Goal: Task Accomplishment & Management: Complete application form

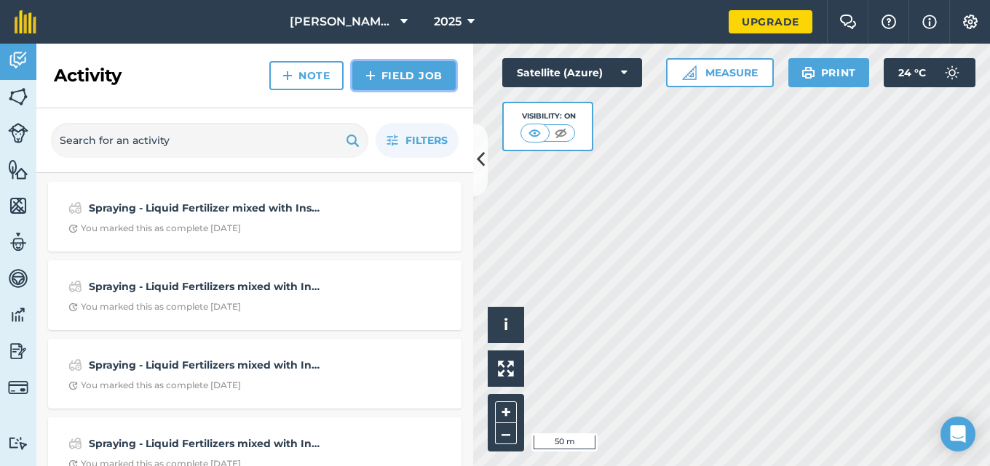
click at [420, 74] on link "Field Job" at bounding box center [403, 75] width 103 height 29
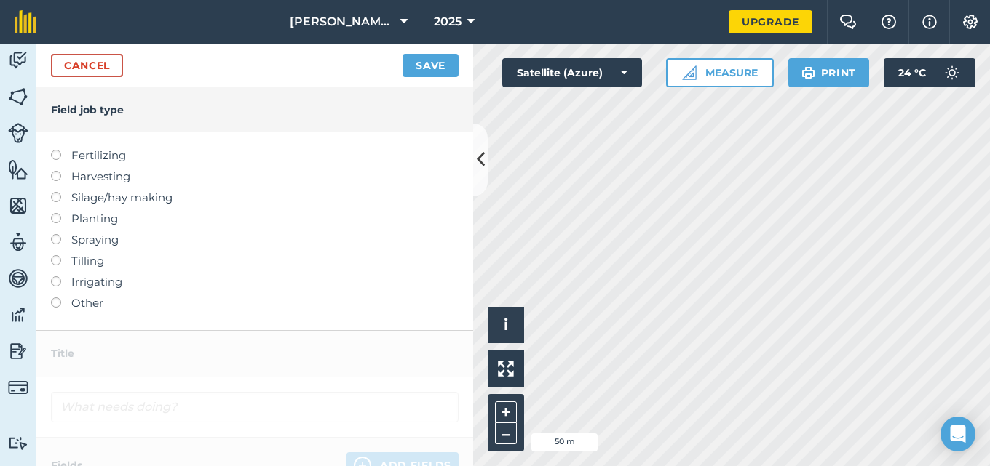
click at [55, 171] on label at bounding box center [61, 171] width 20 height 0
type input "Harvesting"
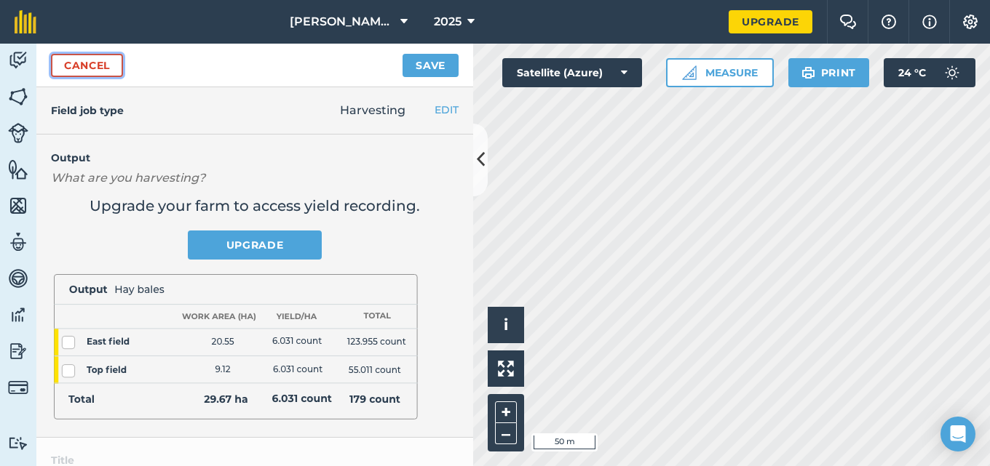
click at [83, 67] on link "Cancel" at bounding box center [87, 65] width 72 height 23
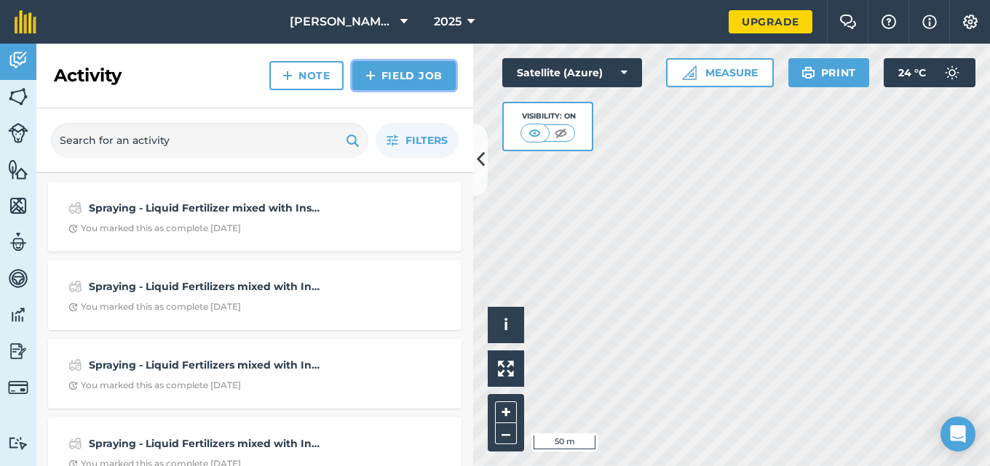
click at [394, 81] on link "Field Job" at bounding box center [403, 75] width 103 height 29
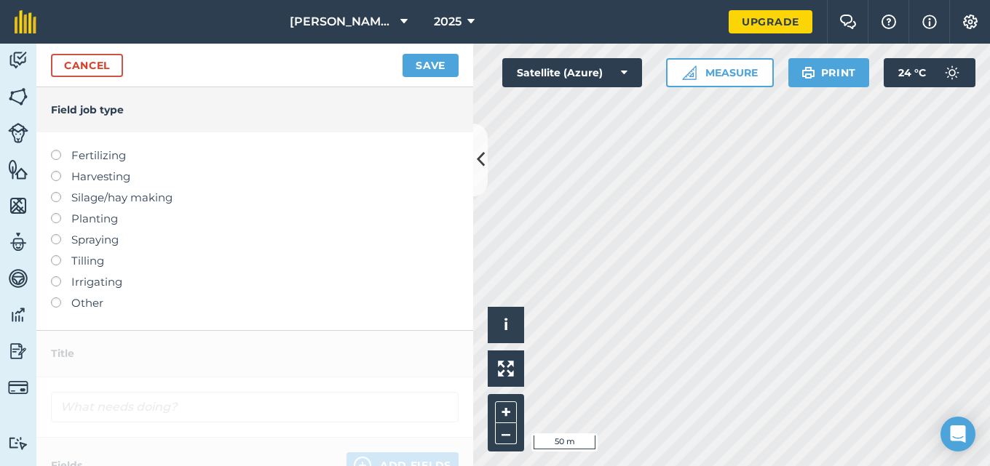
click at [54, 171] on label at bounding box center [61, 171] width 20 height 0
type input "Harvesting"
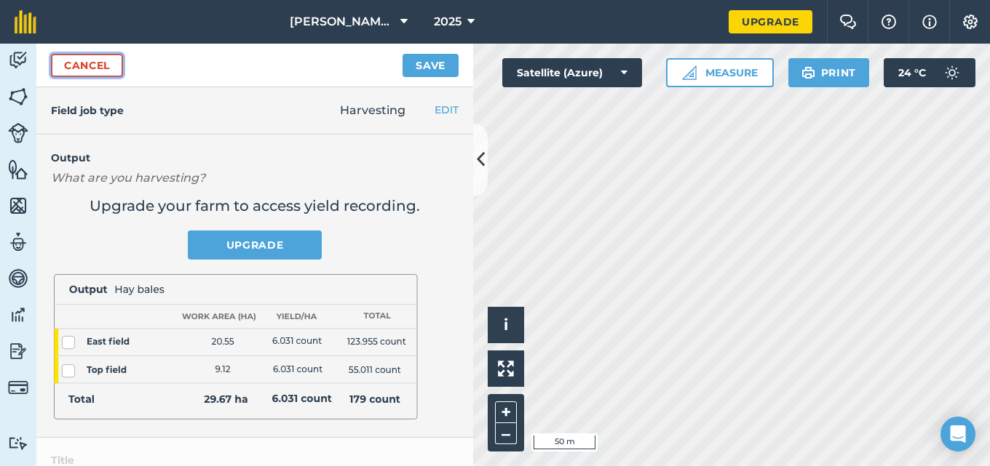
click at [120, 74] on link "Cancel" at bounding box center [87, 65] width 72 height 23
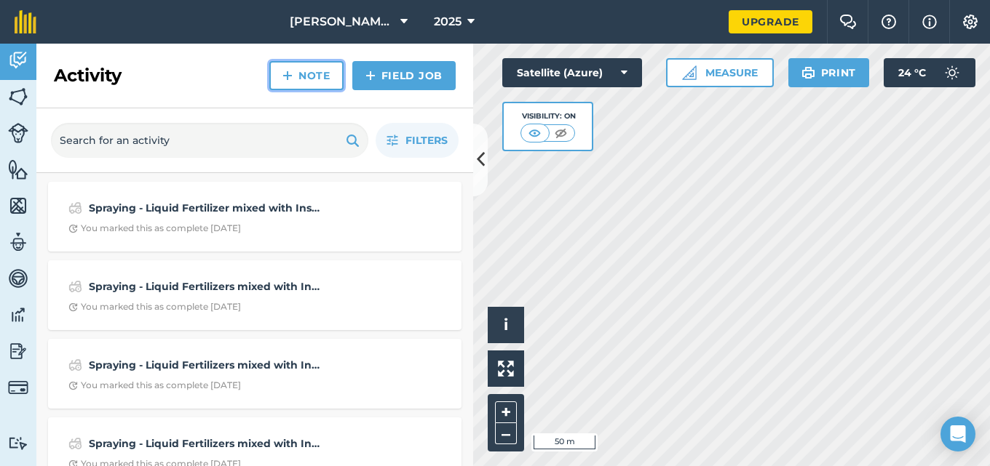
click at [295, 79] on link "Note" at bounding box center [306, 75] width 74 height 29
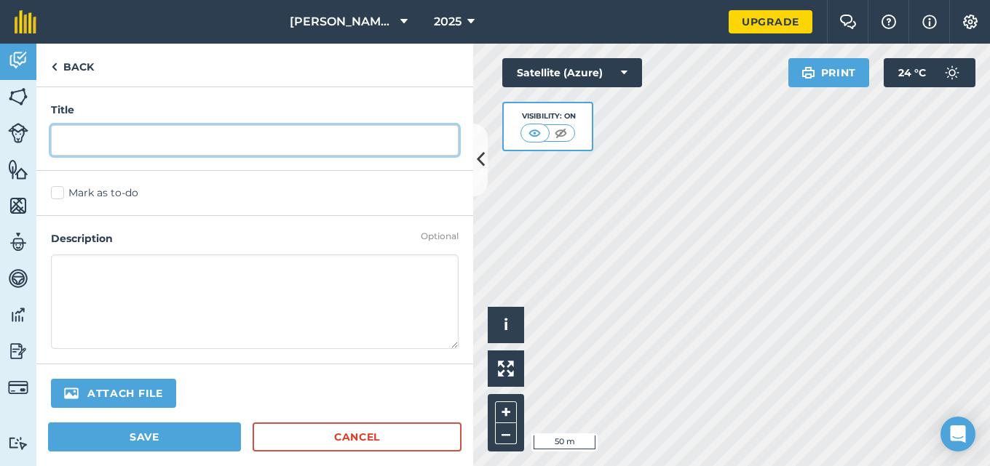
click at [220, 132] on input "text" at bounding box center [254, 140] width 407 height 31
type input "Harvesting"
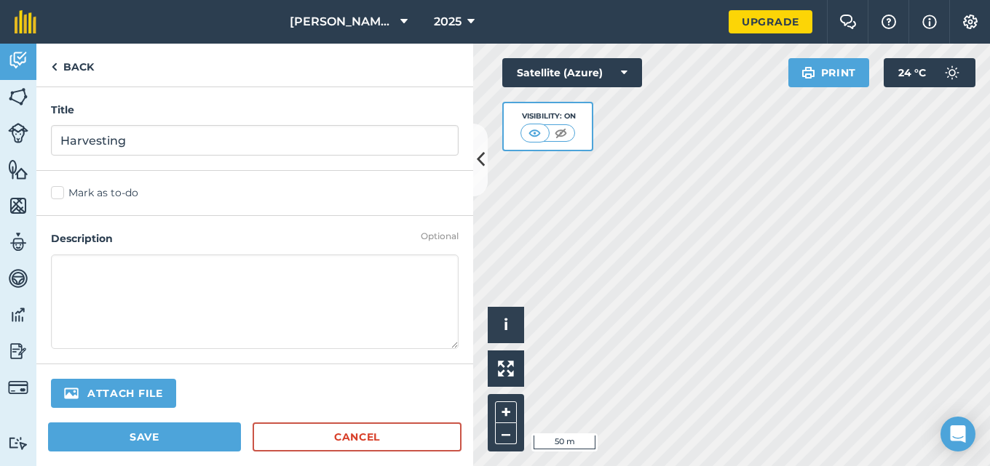
click at [149, 272] on textarea at bounding box center [254, 302] width 407 height 95
type textarea "10 bundles of patchoi were harvested from the restaurant flat."
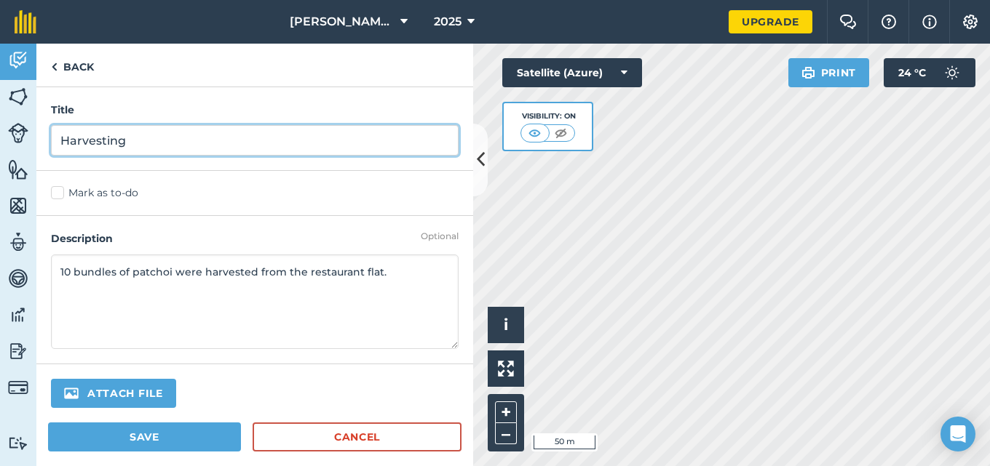
click at [143, 148] on input "Harvesting" at bounding box center [254, 140] width 407 height 31
type input "Harvesting - Patchoi #1 plants"
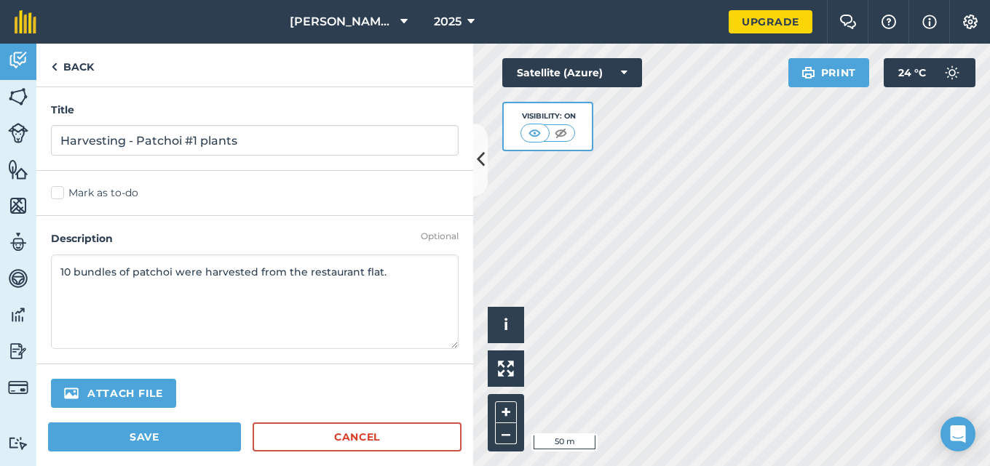
click at [61, 191] on label "Mark as to-do" at bounding box center [254, 193] width 407 height 15
click at [60, 191] on input "Mark as to-do" at bounding box center [55, 190] width 9 height 9
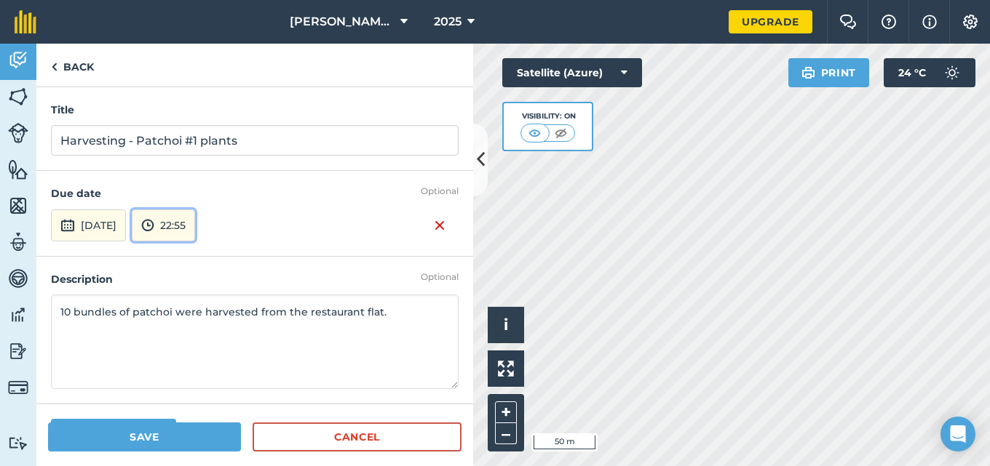
click at [195, 222] on button "22:55" at bounding box center [163, 226] width 63 height 32
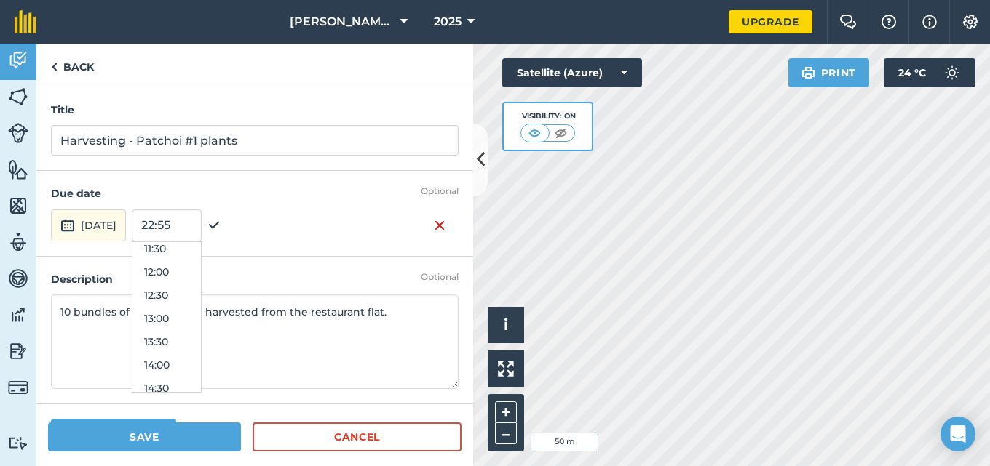
scroll to position [512, 0]
click at [201, 371] on button "13:30" at bounding box center [166, 370] width 68 height 23
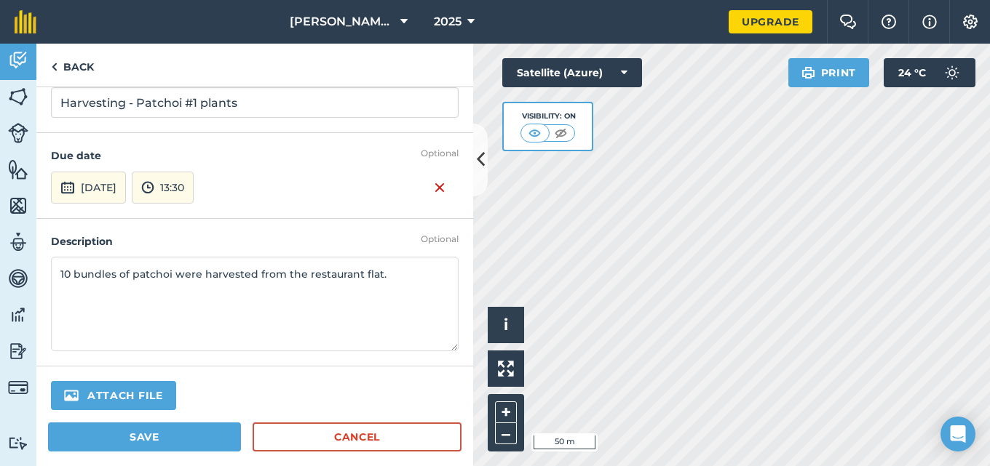
scroll to position [54, 0]
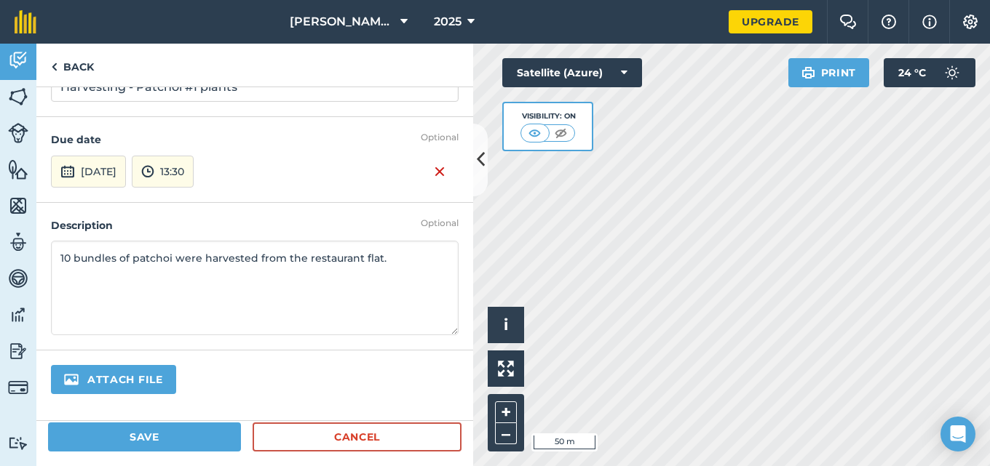
drag, startPoint x: 279, startPoint y: 378, endPoint x: 232, endPoint y: 358, distance: 51.5
click at [232, 358] on div "Title Harvesting - Patchoi #1 plants Mark as to-do Optional Due date [DATE] 13:…" at bounding box center [254, 254] width 437 height 335
click at [284, 190] on div "Optional Due date [DATE] 13:30" at bounding box center [254, 159] width 437 height 85
click at [170, 439] on button "Save" at bounding box center [144, 437] width 193 height 29
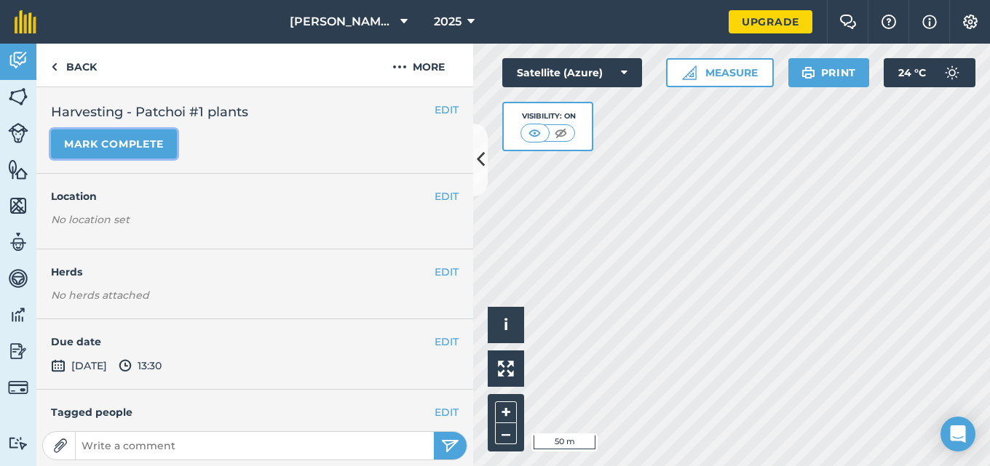
click at [122, 150] on button "Mark complete" at bounding box center [114, 144] width 126 height 29
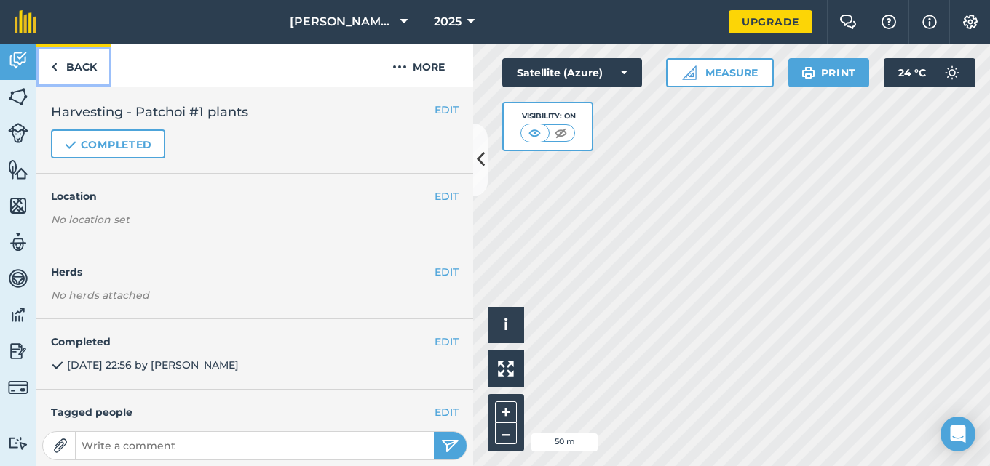
click at [63, 63] on link "Back" at bounding box center [73, 65] width 75 height 43
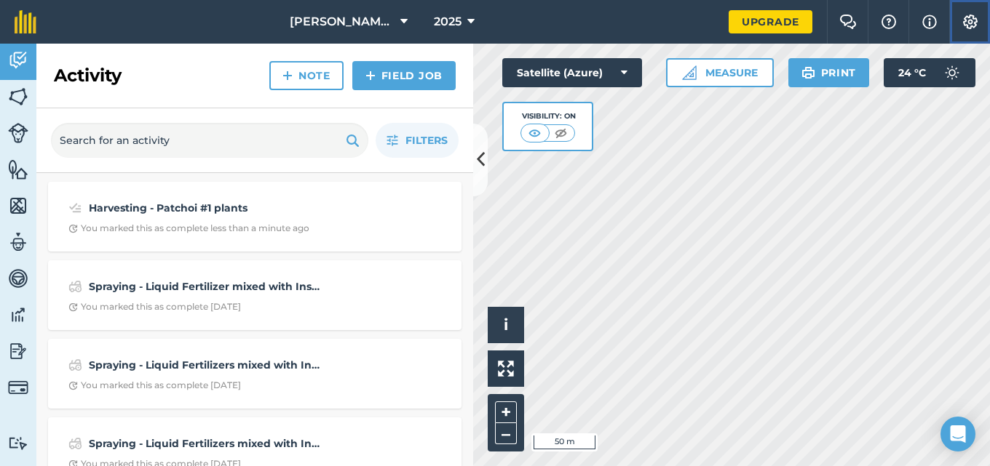
click at [977, 17] on img at bounding box center [969, 22] width 17 height 15
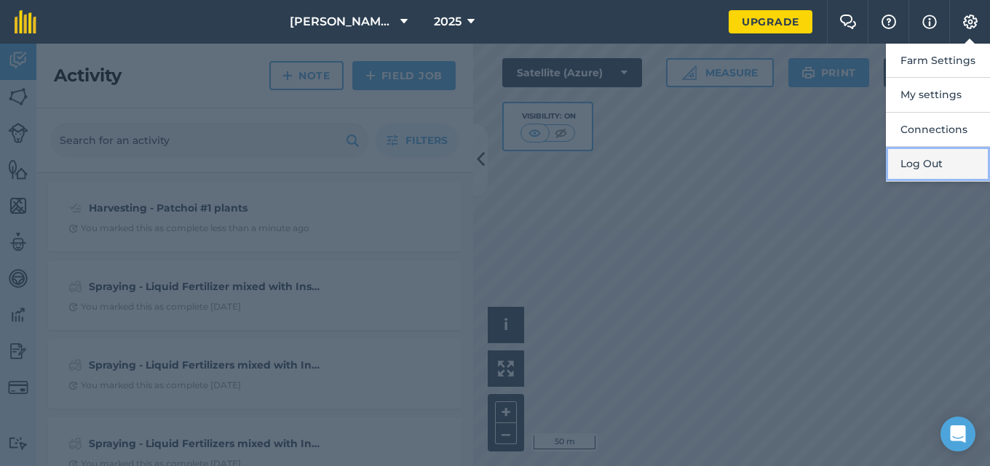
click at [923, 159] on button "Log Out" at bounding box center [938, 164] width 104 height 34
